Goal: Task Accomplishment & Management: Use online tool/utility

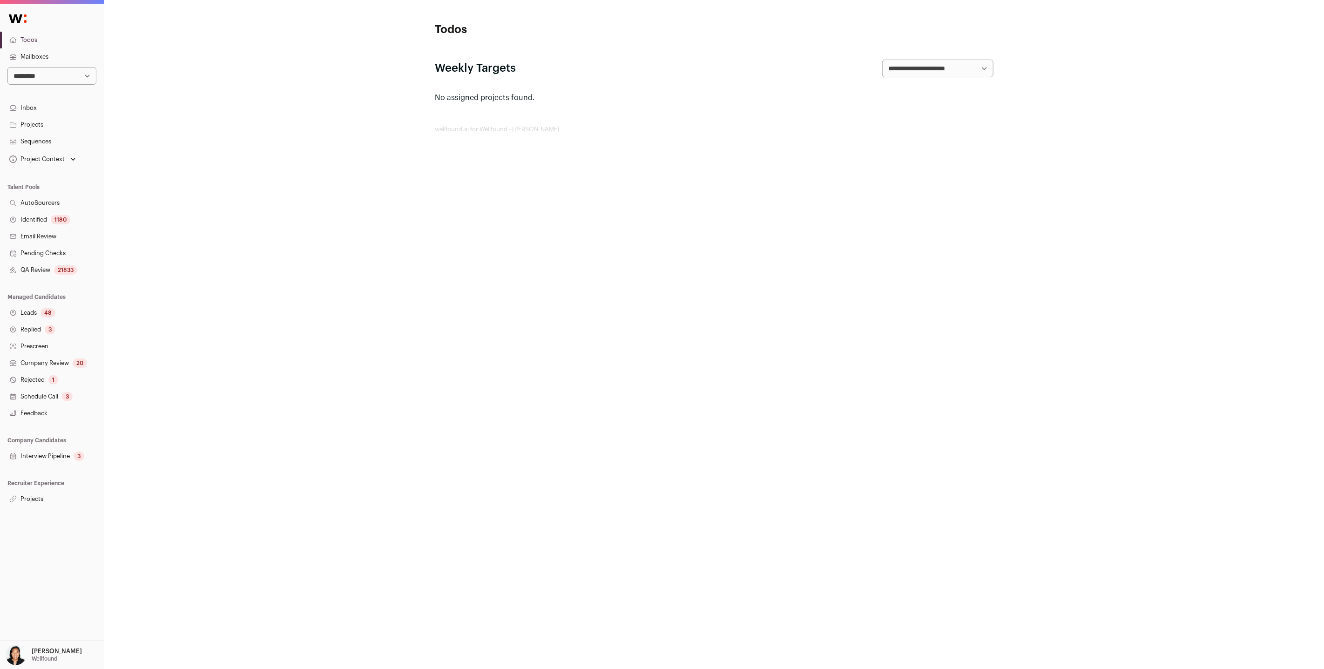
click at [32, 498] on link "Projects" at bounding box center [52, 499] width 104 height 17
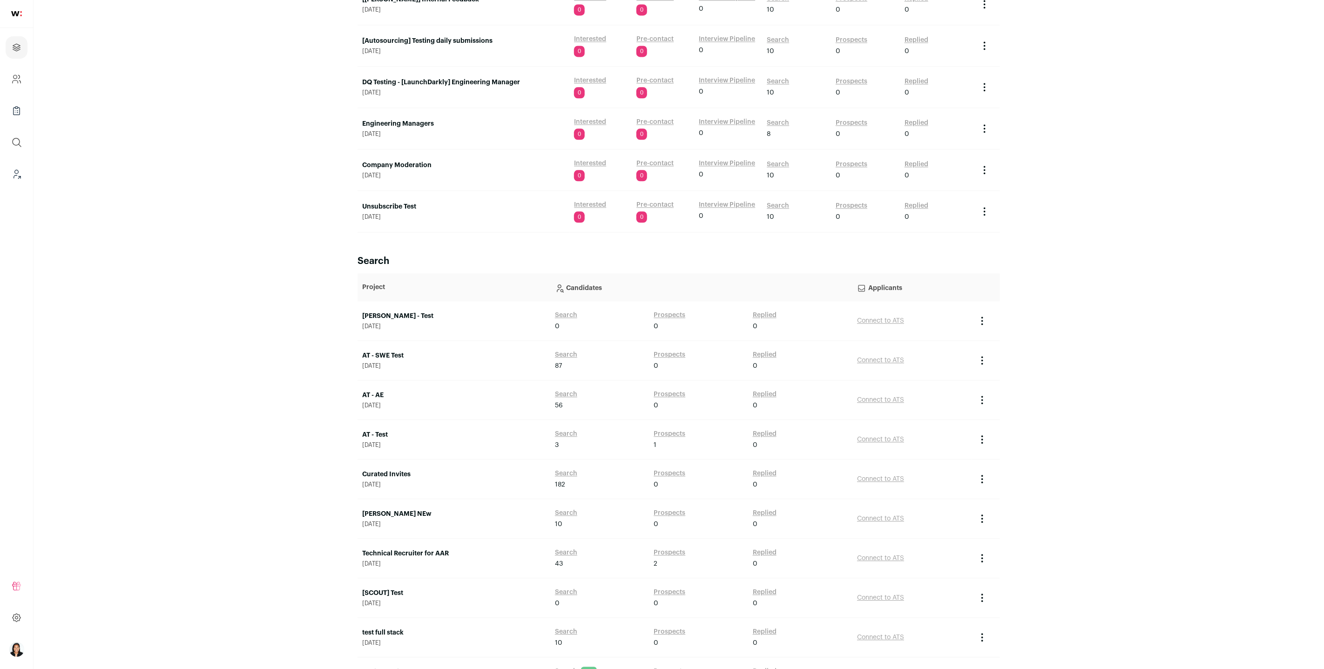
scroll to position [1803, 0]
click at [435, 402] on div "AT - AE [DATE]" at bounding box center [453, 399] width 183 height 19
click at [384, 435] on link "AT - Test" at bounding box center [453, 433] width 183 height 9
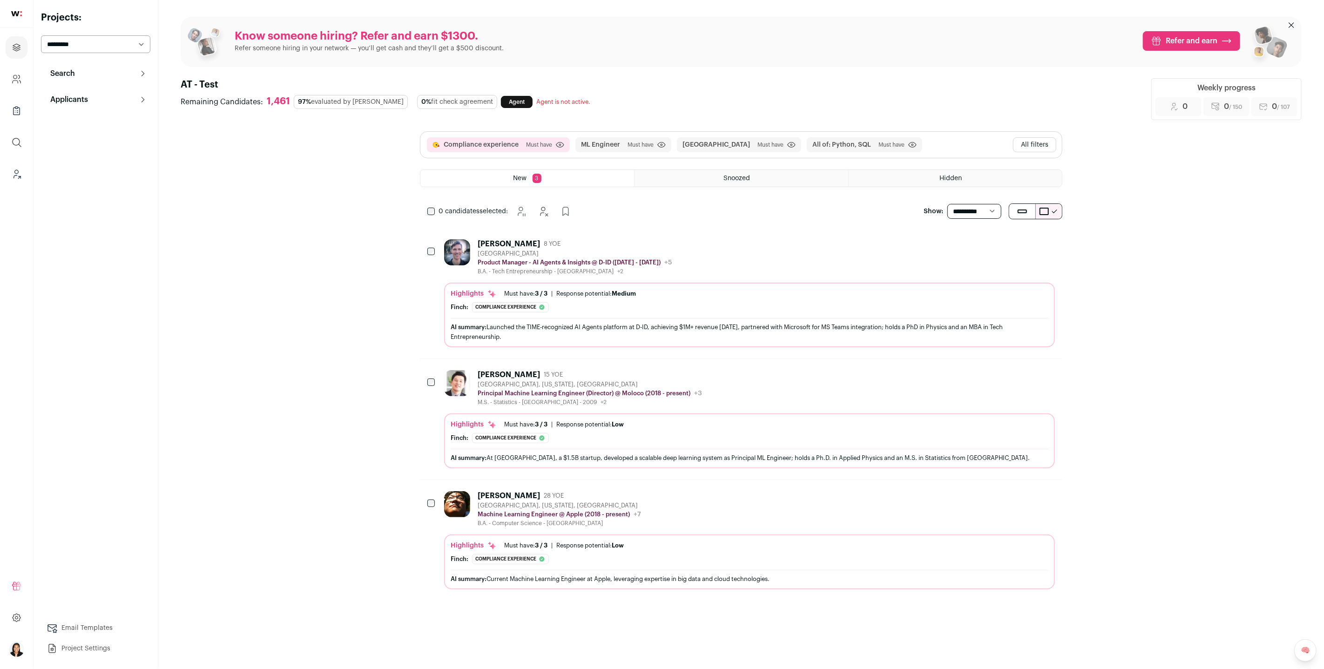
click at [1045, 142] on button "All filters" at bounding box center [1034, 144] width 43 height 15
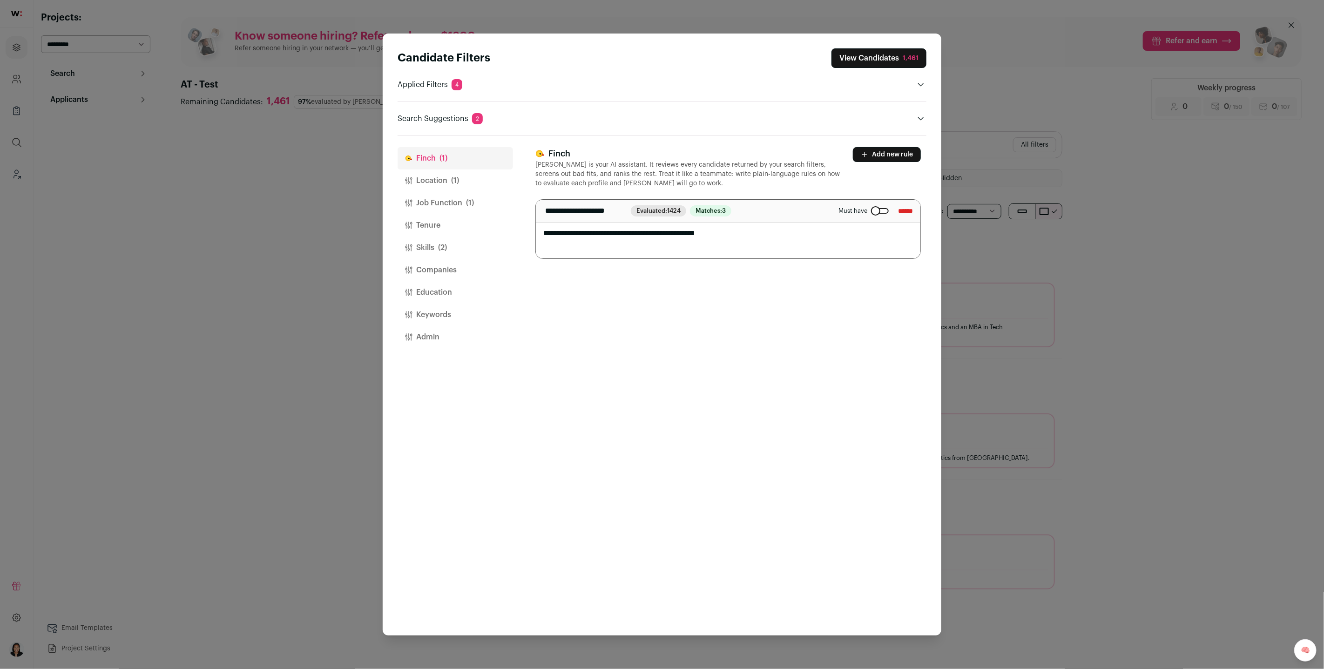
click at [906, 211] on input "******" at bounding box center [905, 210] width 15 height 15
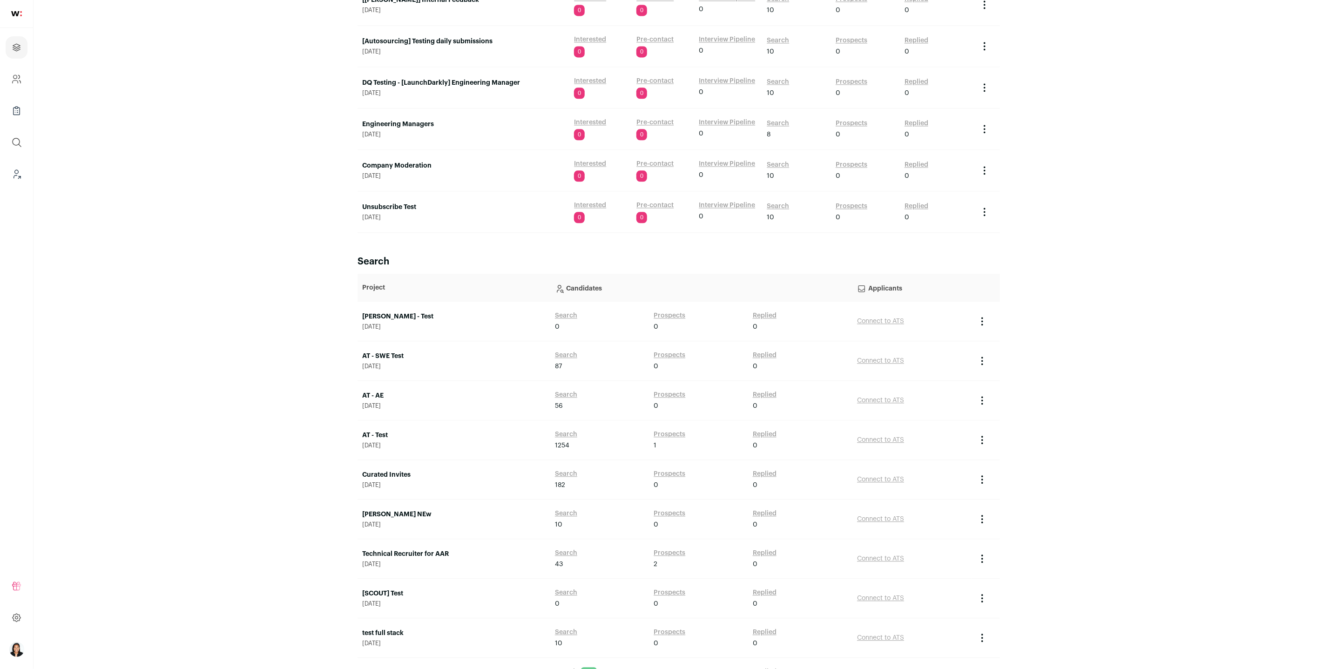
scroll to position [1825, 0]
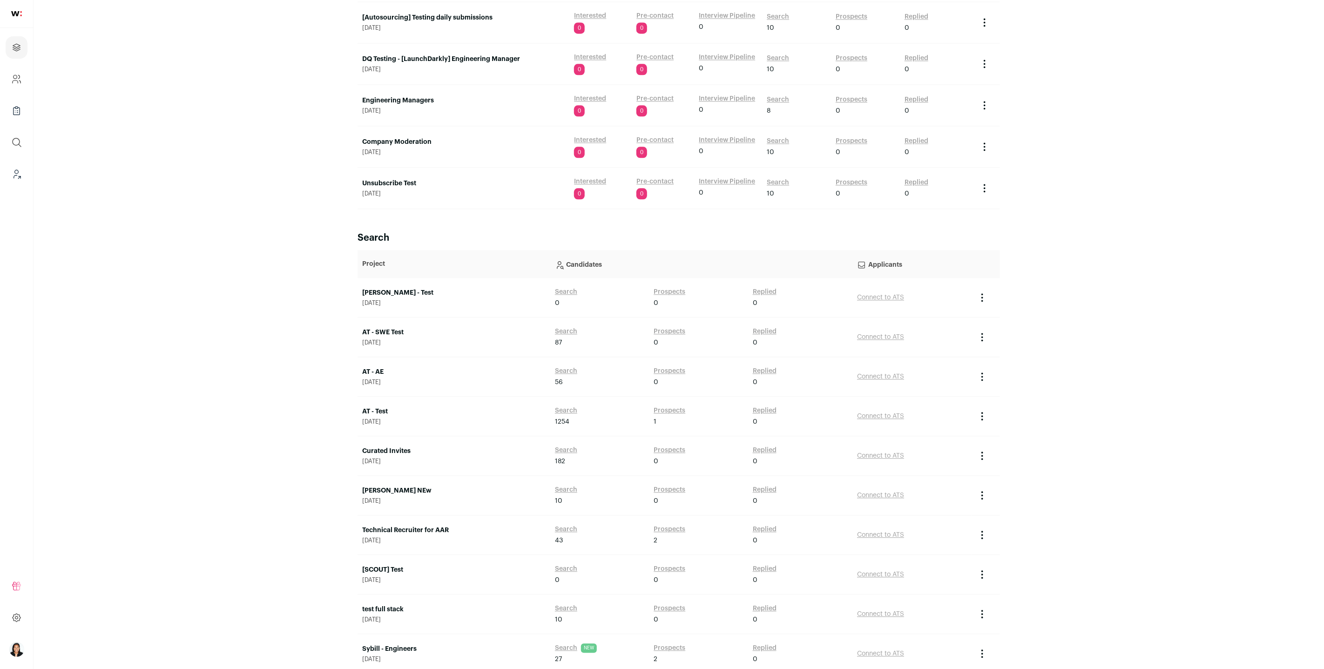
click at [381, 412] on link "AT - Test" at bounding box center [453, 411] width 183 height 9
